Goal: Navigation & Orientation: Understand site structure

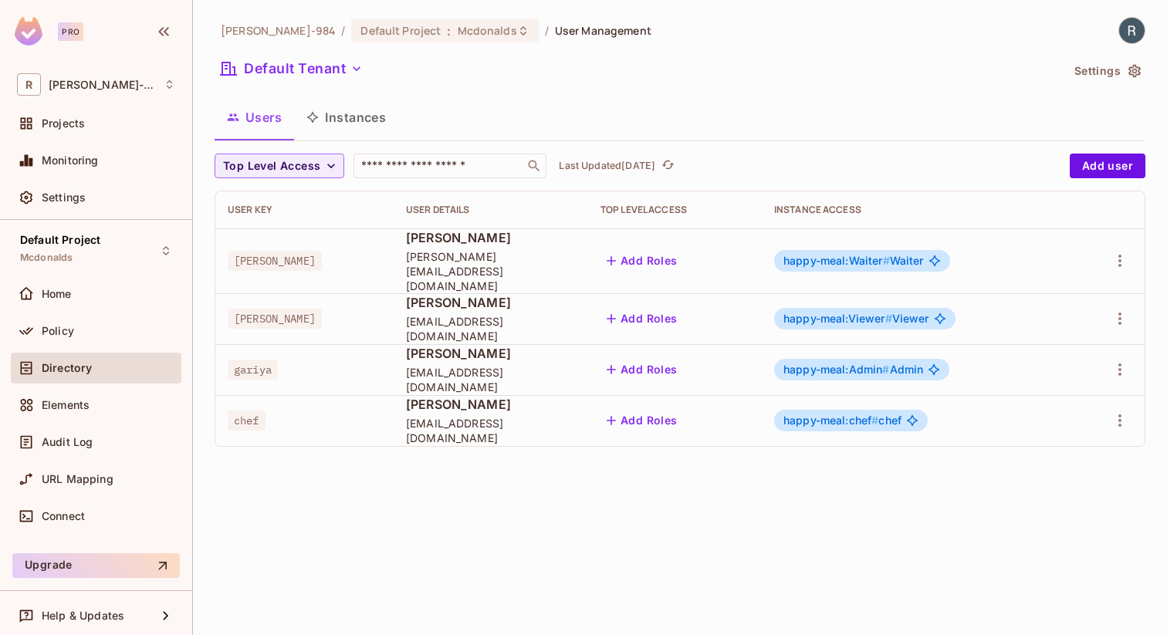
scroll to position [5, 0]
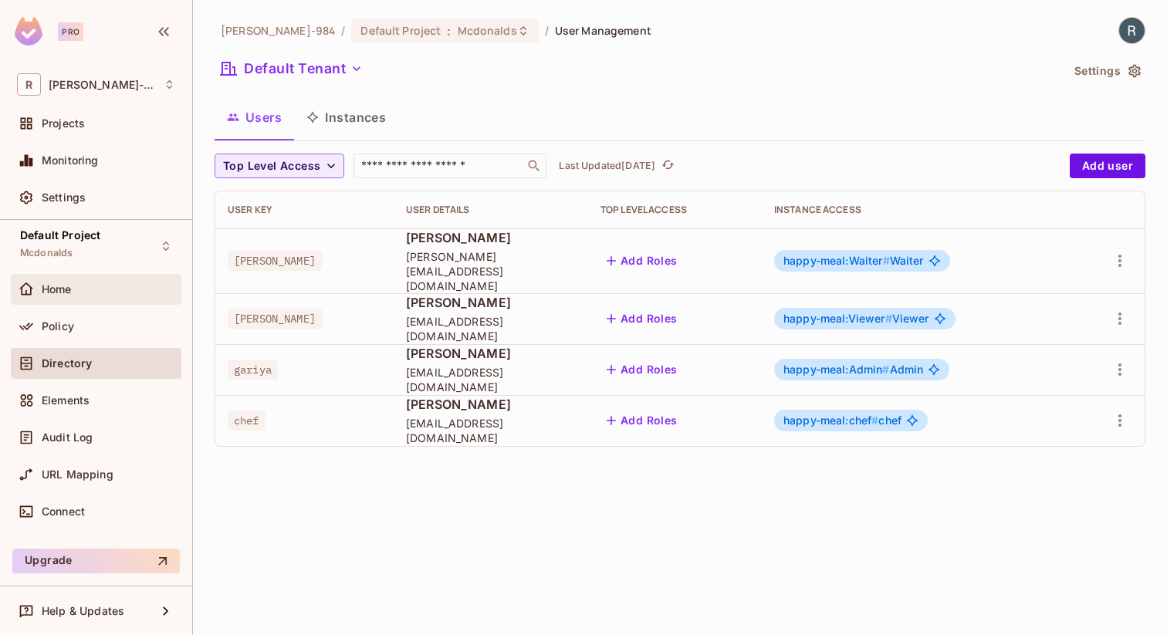
click at [62, 293] on span "Home" at bounding box center [57, 289] width 30 height 12
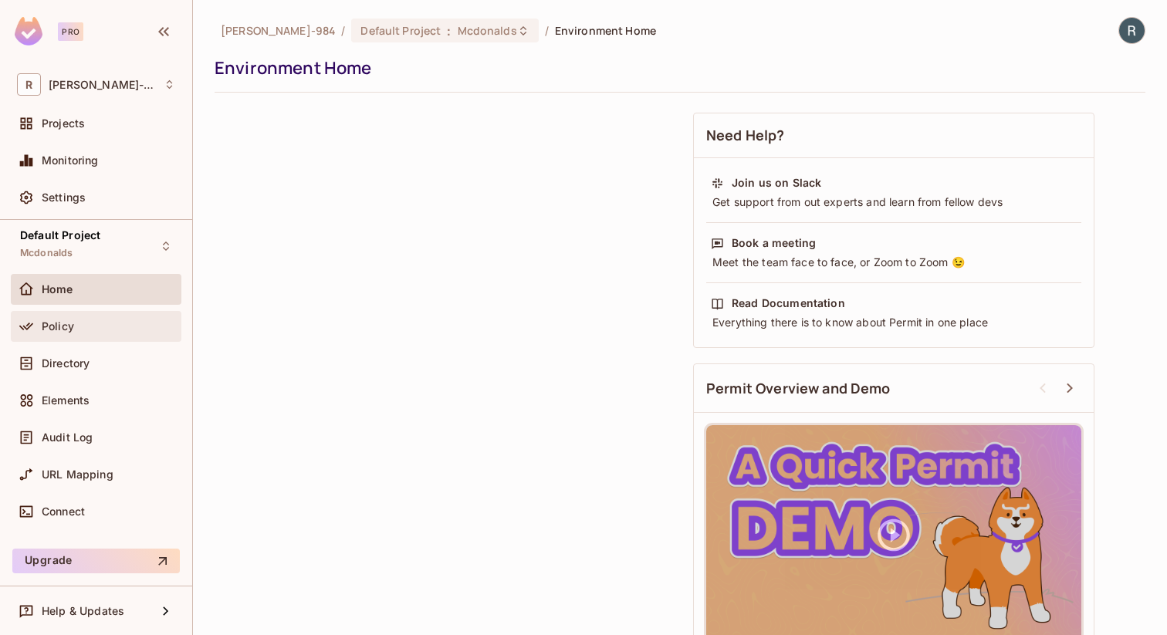
click at [76, 322] on div "Policy" at bounding box center [108, 326] width 133 height 12
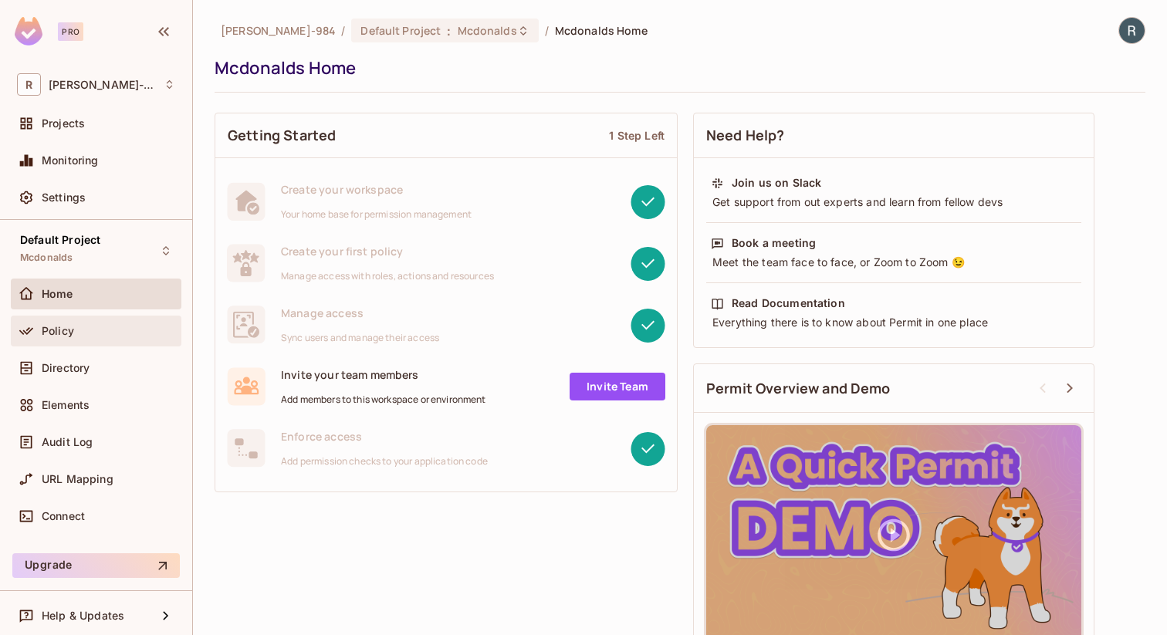
click at [108, 316] on div "Policy" at bounding box center [96, 331] width 171 height 31
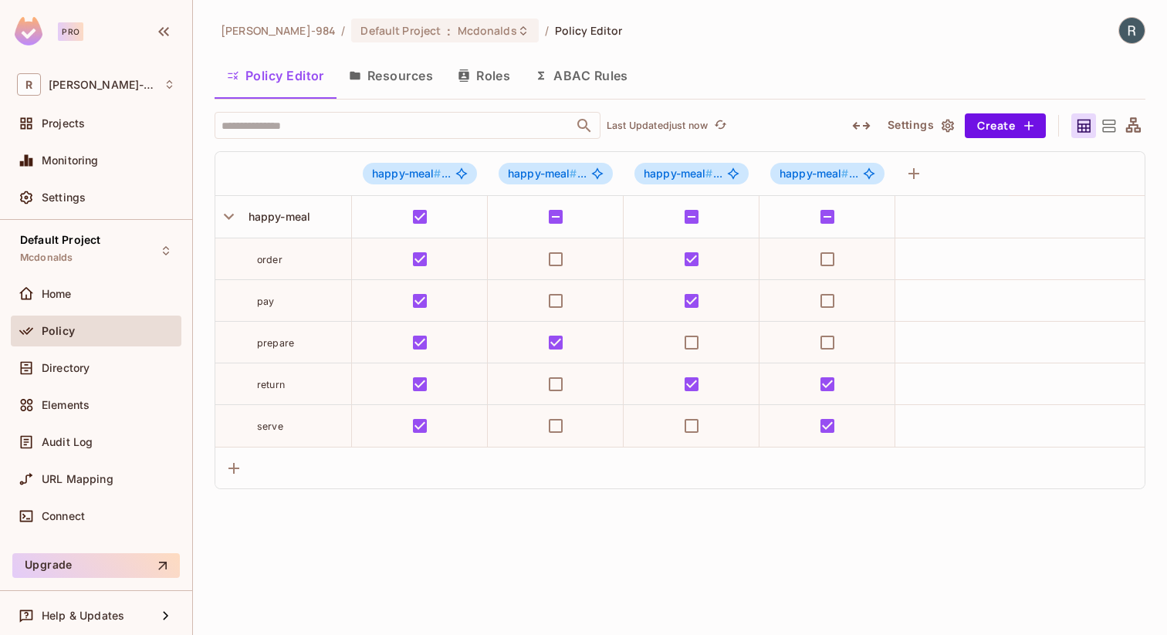
click at [394, 84] on button "Resources" at bounding box center [390, 75] width 109 height 39
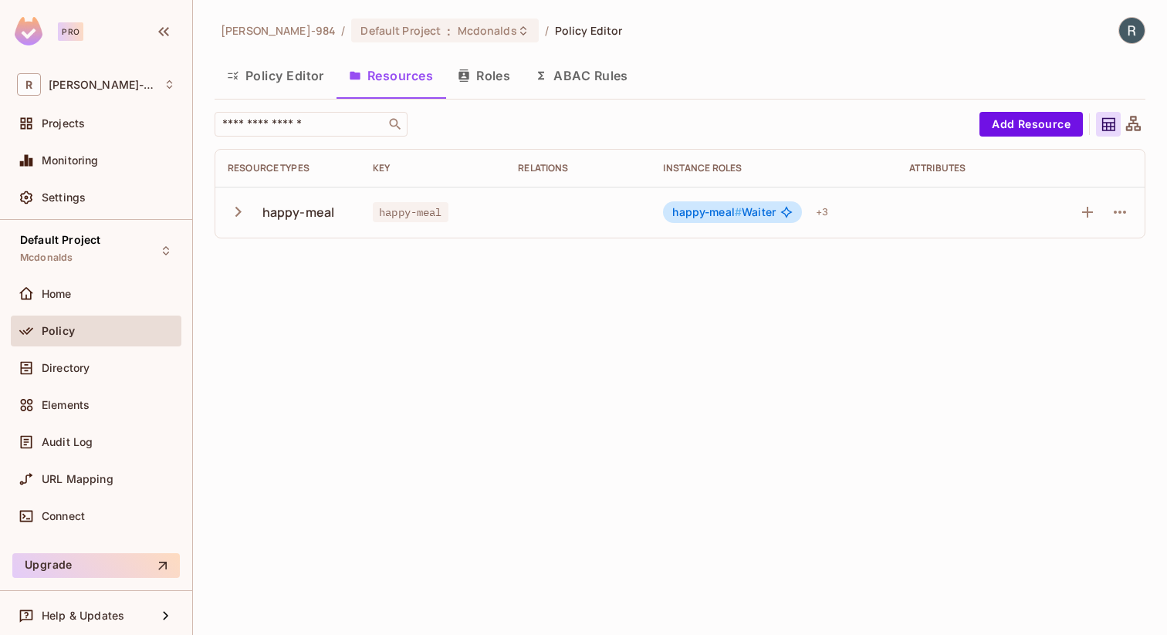
click at [244, 213] on icon "button" at bounding box center [238, 211] width 21 height 21
click at [503, 76] on button "Roles" at bounding box center [483, 75] width 77 height 39
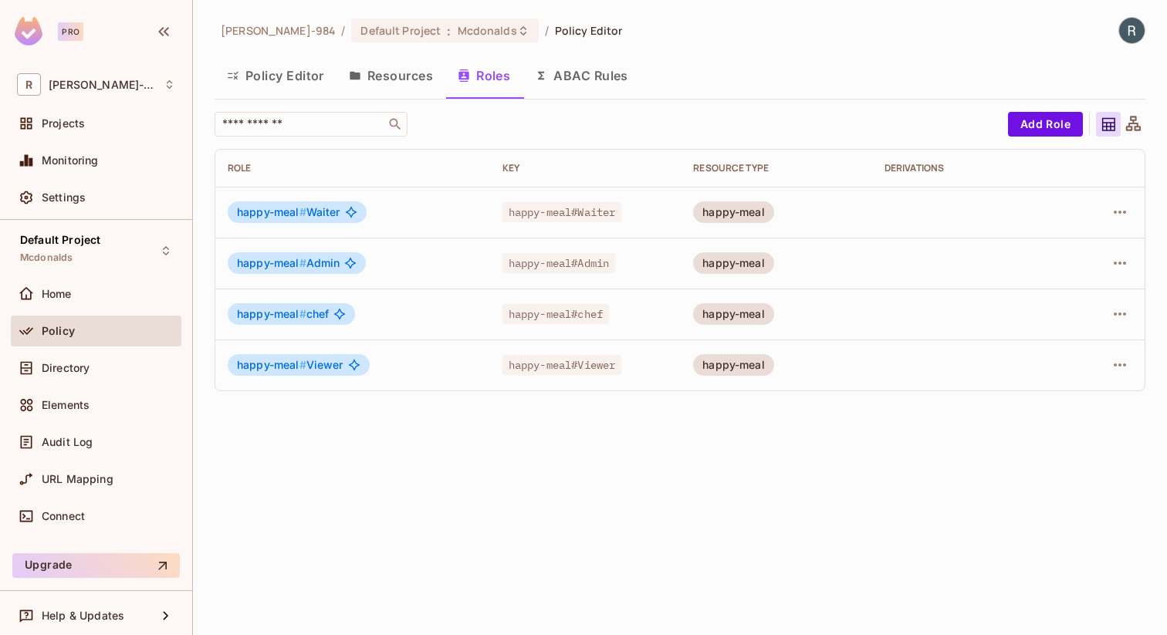
click at [583, 78] on button "ABAC Rules" at bounding box center [581, 75] width 118 height 39
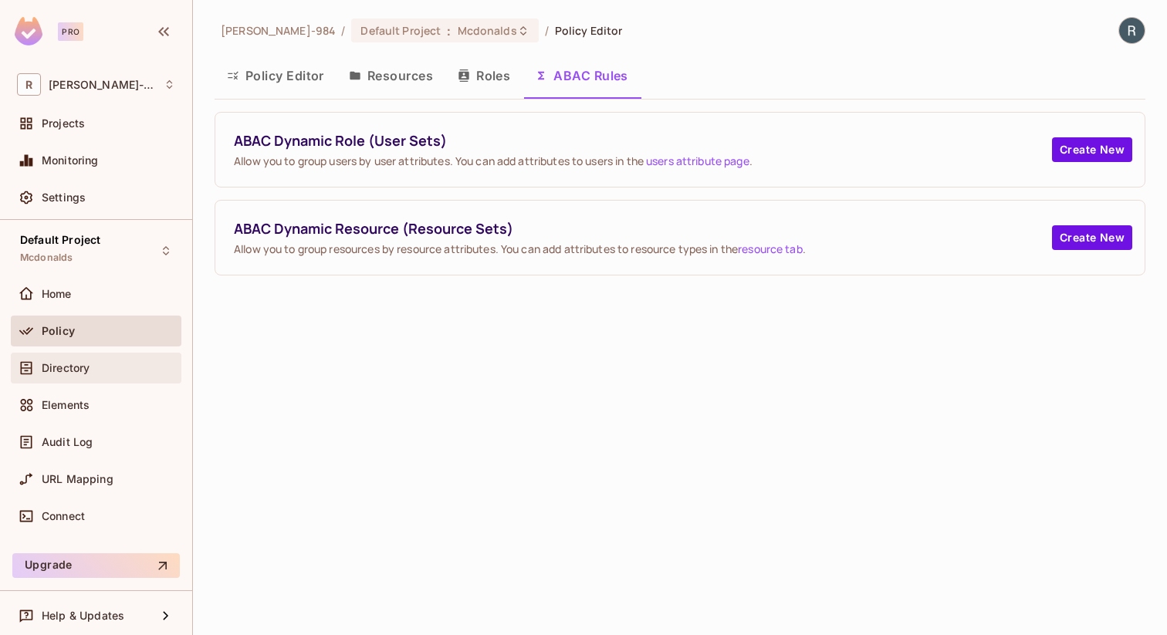
click at [76, 380] on div "Directory" at bounding box center [96, 368] width 171 height 31
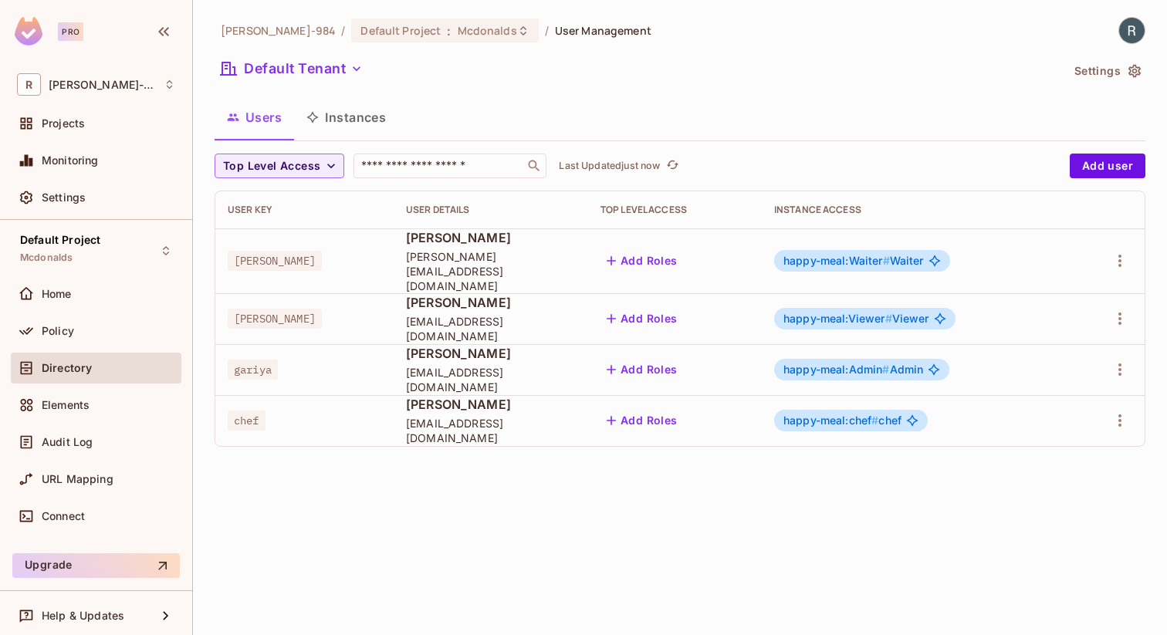
click at [343, 120] on button "Instances" at bounding box center [346, 117] width 104 height 39
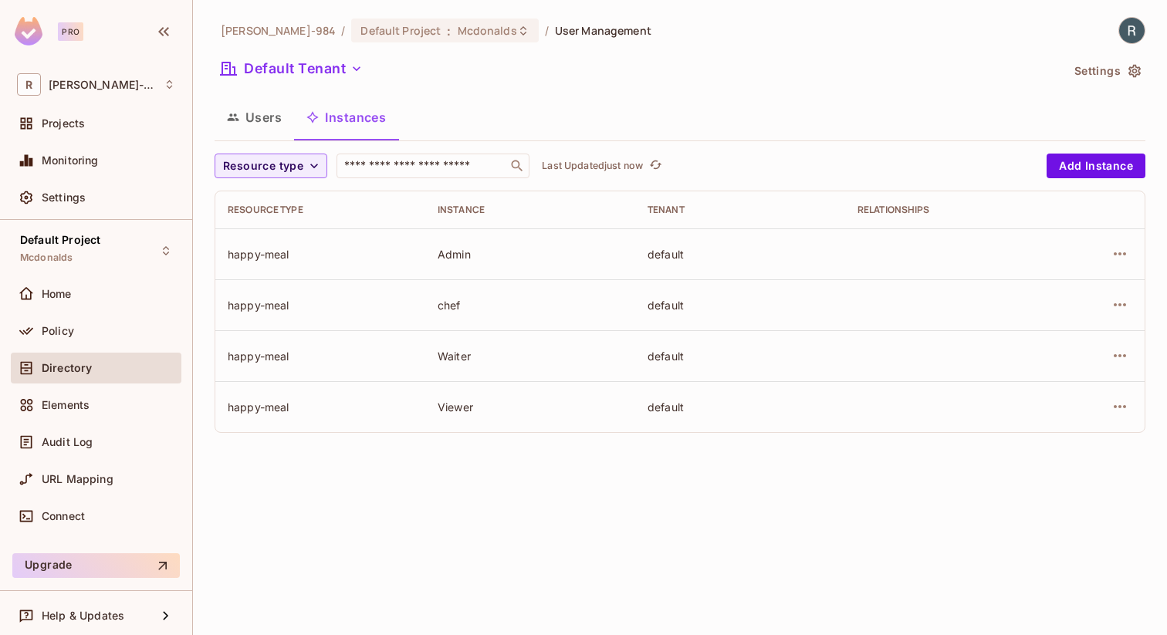
click at [257, 117] on button "Users" at bounding box center [253, 117] width 79 height 39
